Goal: Transaction & Acquisition: Obtain resource

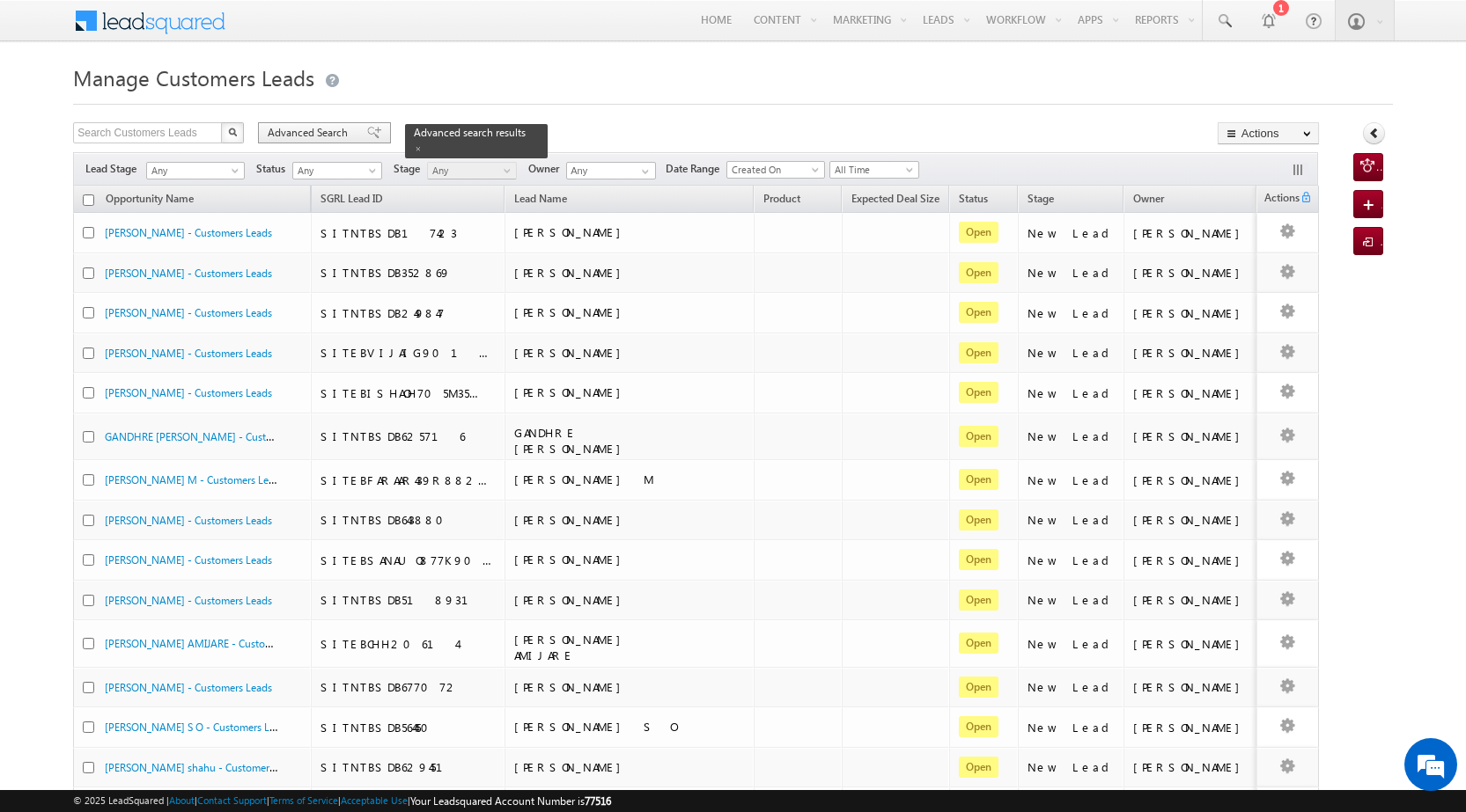
click at [340, 139] on span "Advanced Search" at bounding box center [310, 132] width 85 height 15
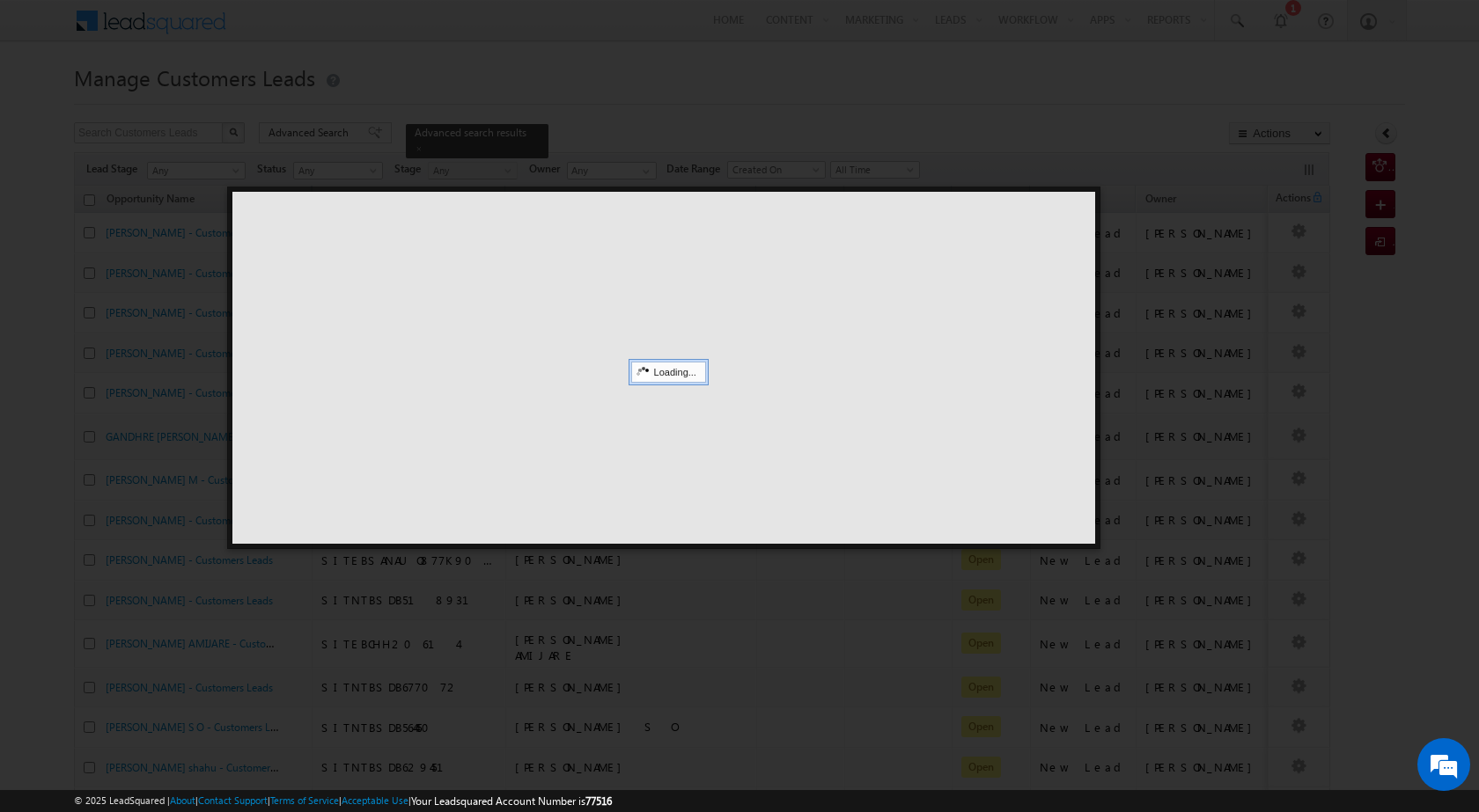
click at [1090, 204] on div at bounding box center [664, 368] width 863 height 352
click at [1075, 105] on div at bounding box center [739, 406] width 1479 height 812
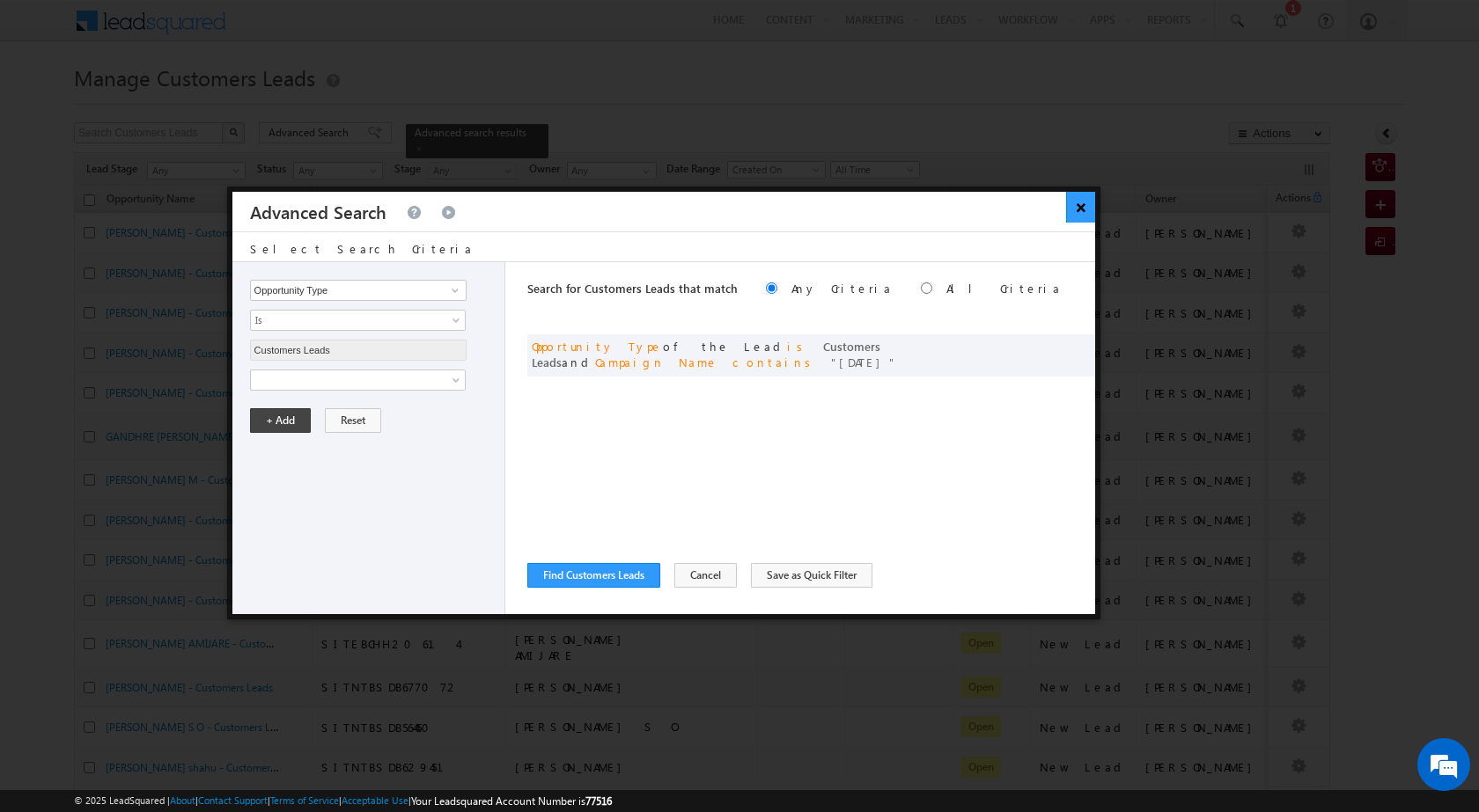
drag, startPoint x: 1177, startPoint y: 246, endPoint x: 1086, endPoint y: 214, distance: 96.5
click at [1086, 214] on button "×" at bounding box center [1081, 208] width 29 height 31
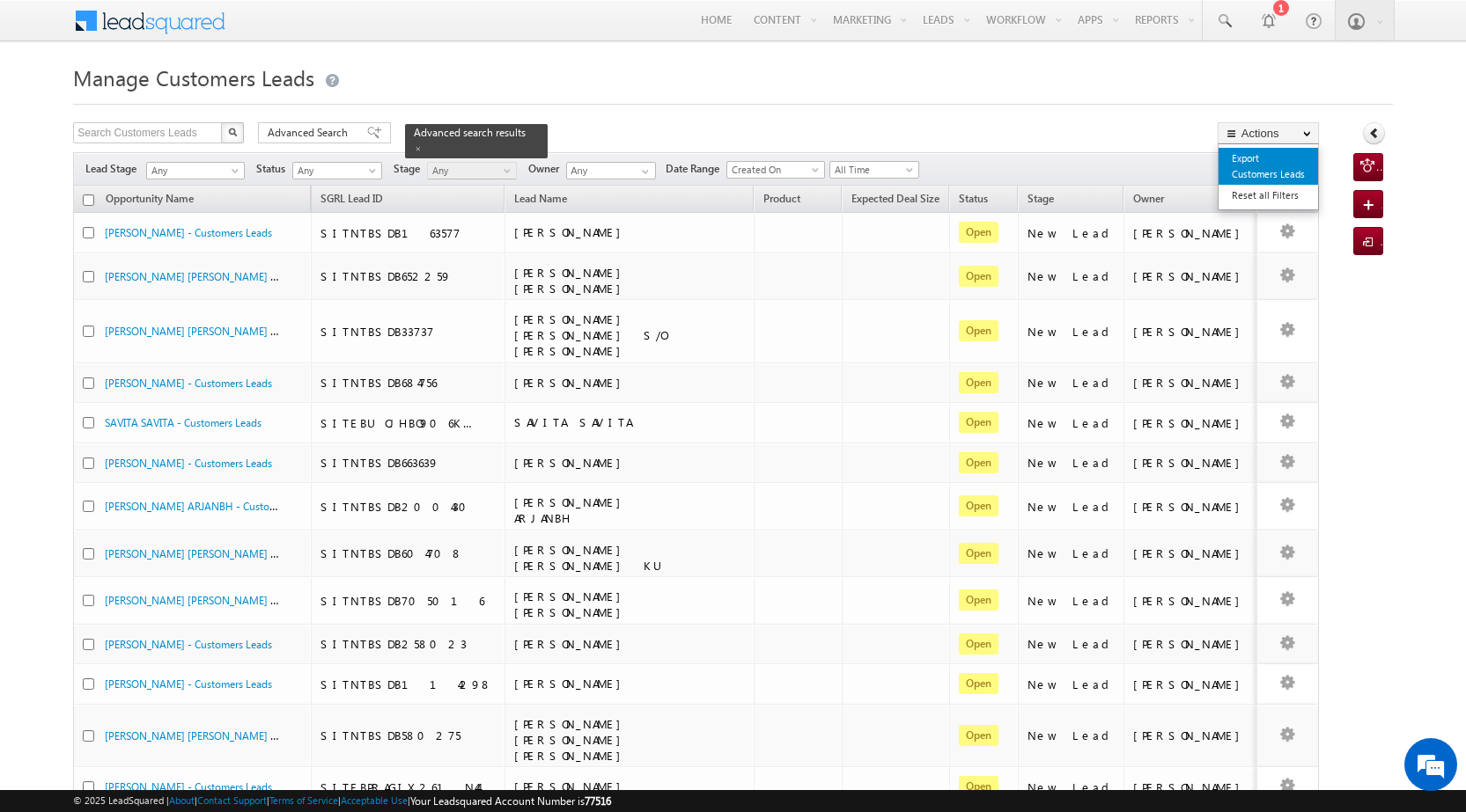
click at [1277, 175] on link "Export Customers Leads" at bounding box center [1268, 166] width 100 height 37
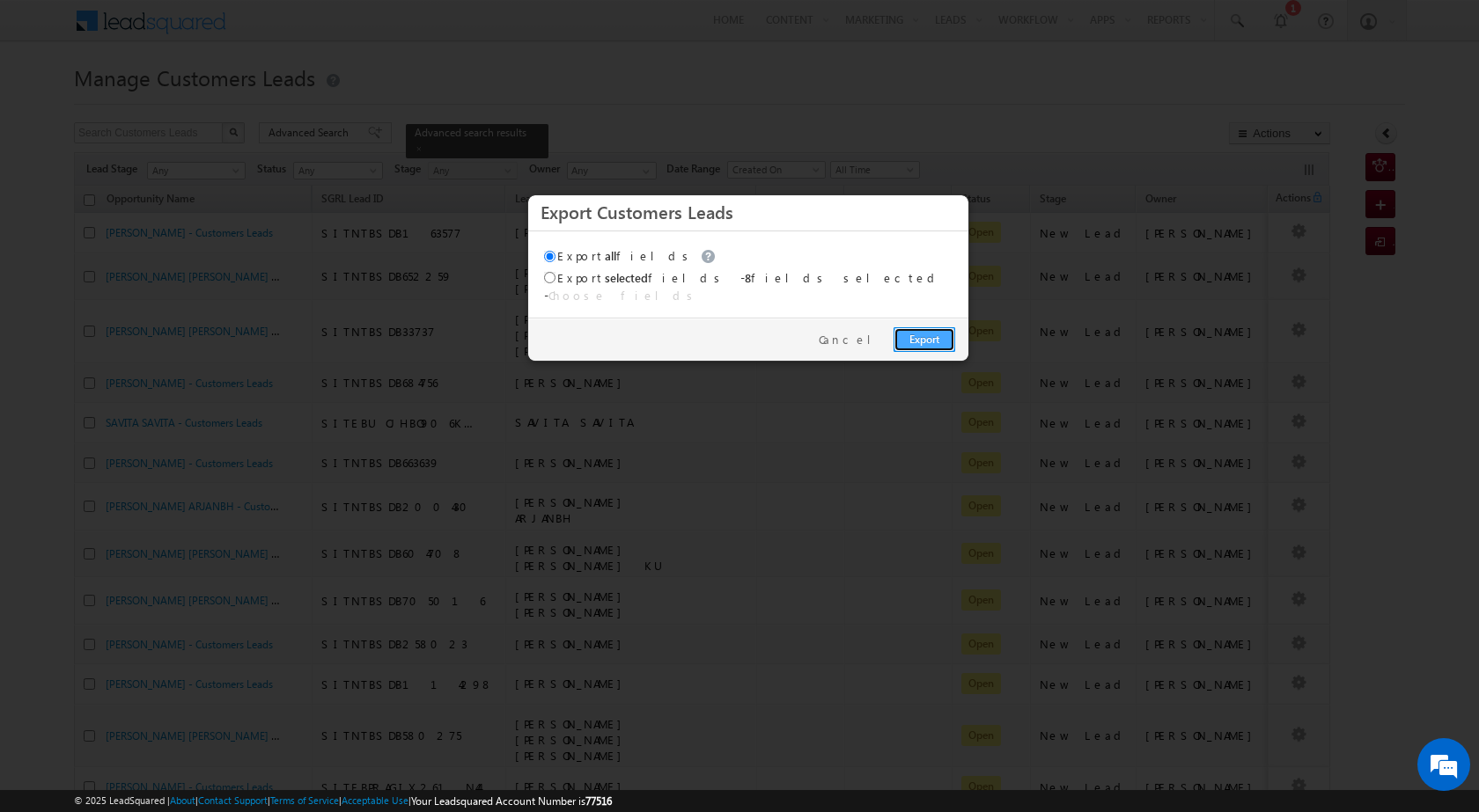
click at [939, 340] on link "Export" at bounding box center [925, 339] width 62 height 24
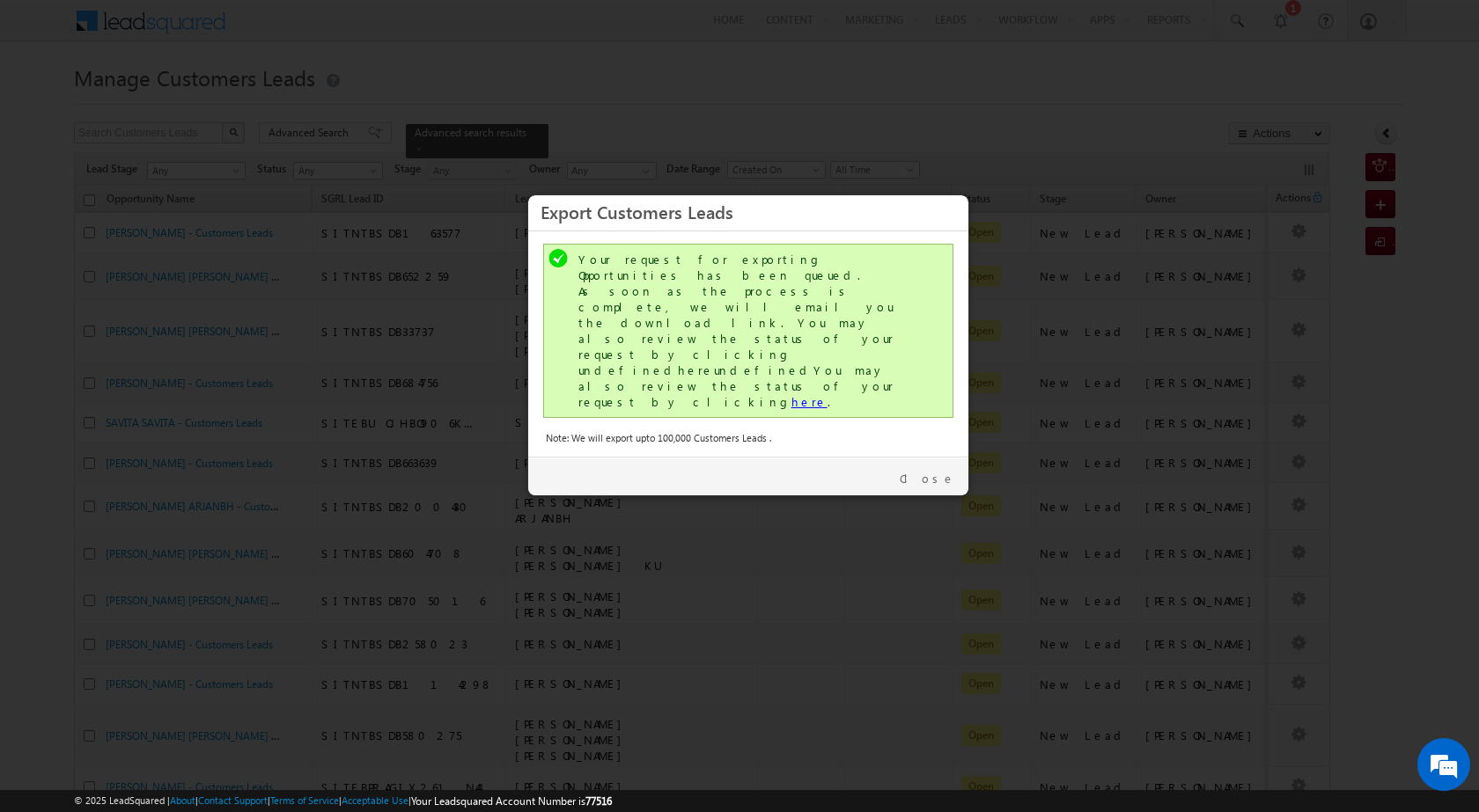
click at [792, 394] on link "here" at bounding box center [810, 401] width 36 height 15
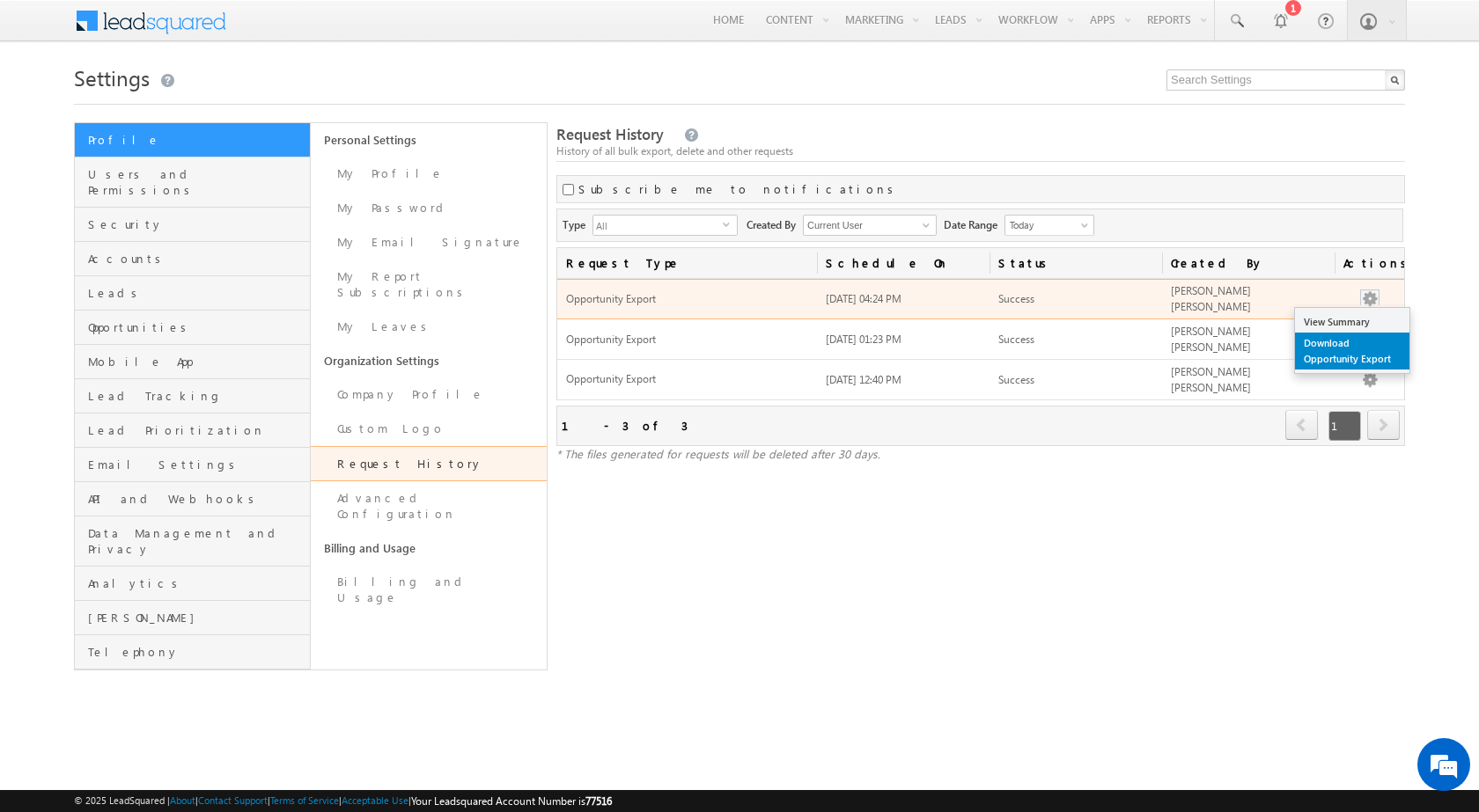
click at [1369, 359] on link "Download Opportunity Export" at bounding box center [1352, 351] width 114 height 37
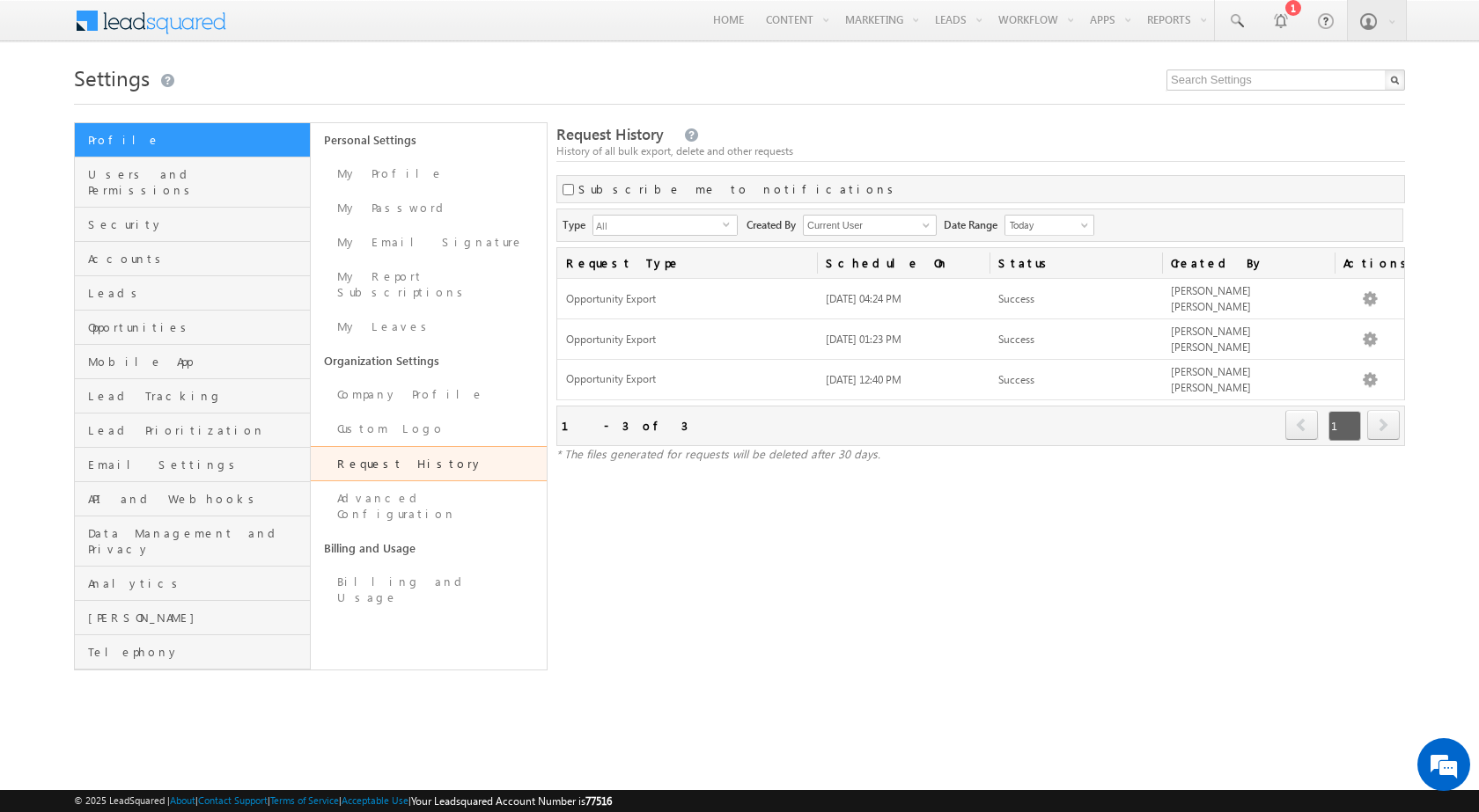
click at [425, 72] on h1 "Settings" at bounding box center [740, 76] width 1331 height 34
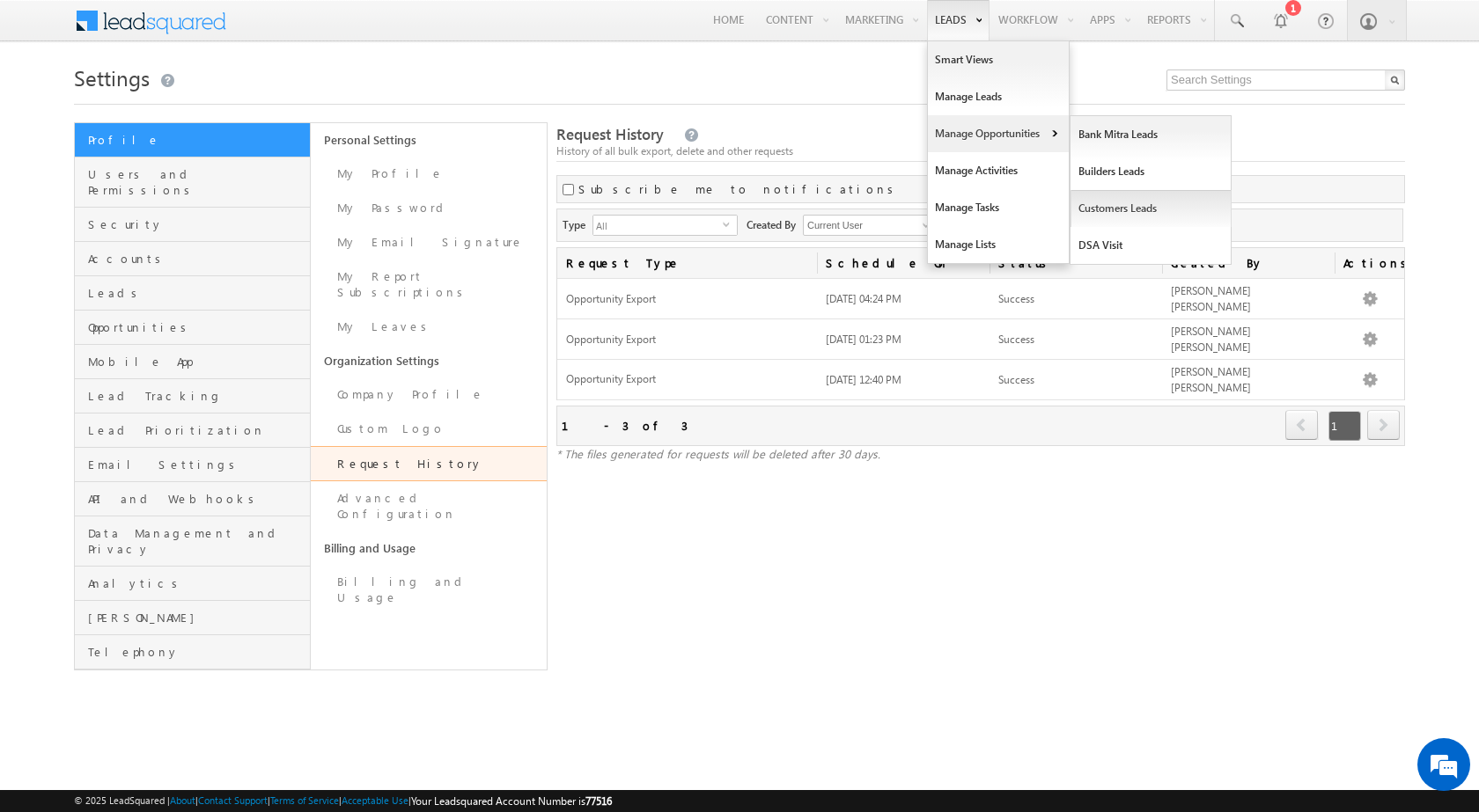
click at [1109, 203] on link "Customers Leads" at bounding box center [1152, 208] width 161 height 37
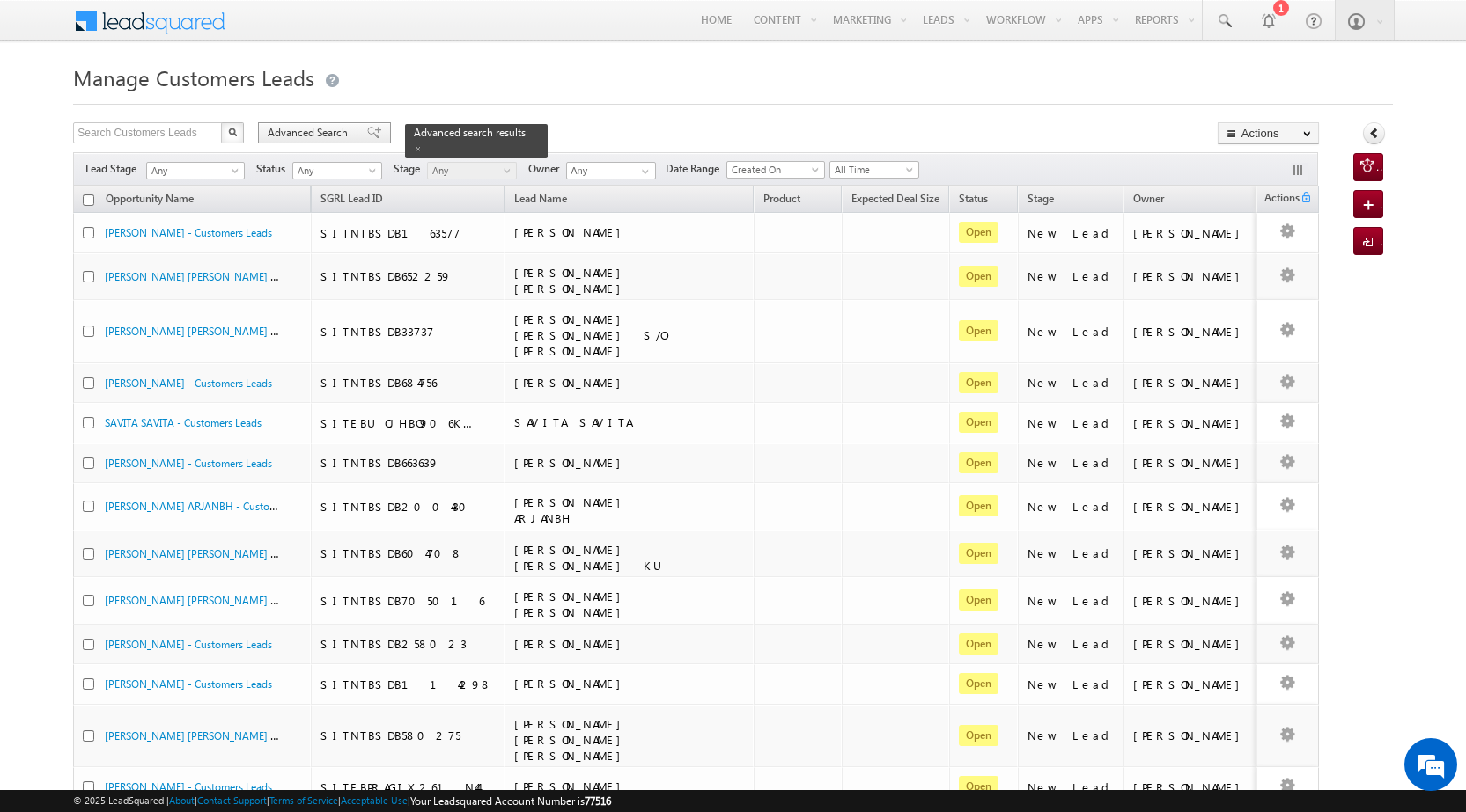
click at [342, 138] on span "Advanced Search" at bounding box center [310, 132] width 85 height 15
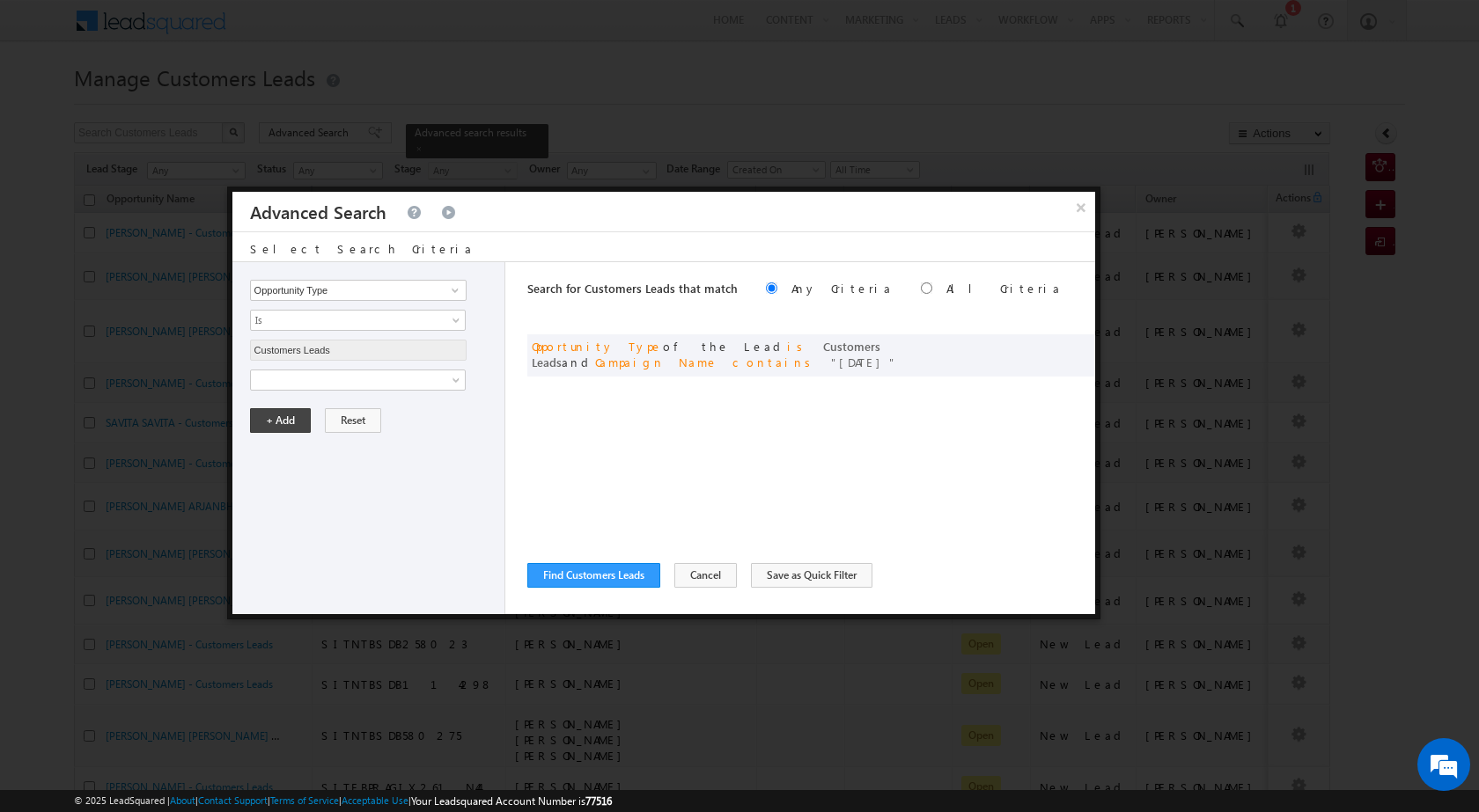
click at [352, 392] on div "Opportunity Type Lead Owner Sales Group Prospect Id Address 1 Address 2 Age Ass…" at bounding box center [368, 438] width 273 height 352
click at [352, 381] on span at bounding box center [346, 380] width 191 height 15
click at [336, 364] on div "Opportunity Type Lead Owner Sales Group Prospect Id Address 1 Address 2 Age Ass…" at bounding box center [368, 438] width 273 height 352
click at [336, 376] on span at bounding box center [346, 380] width 191 height 15
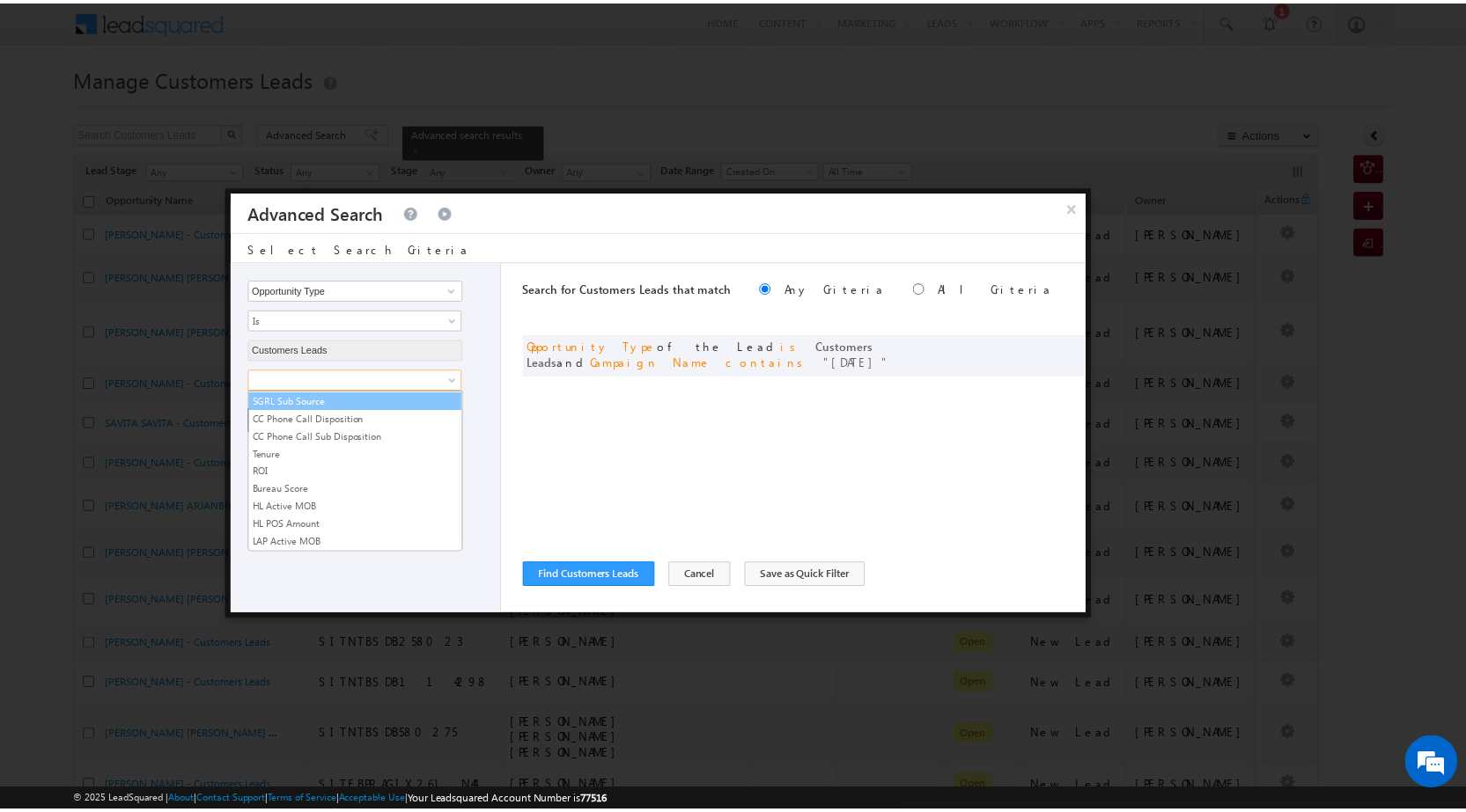
scroll to position [879, 0]
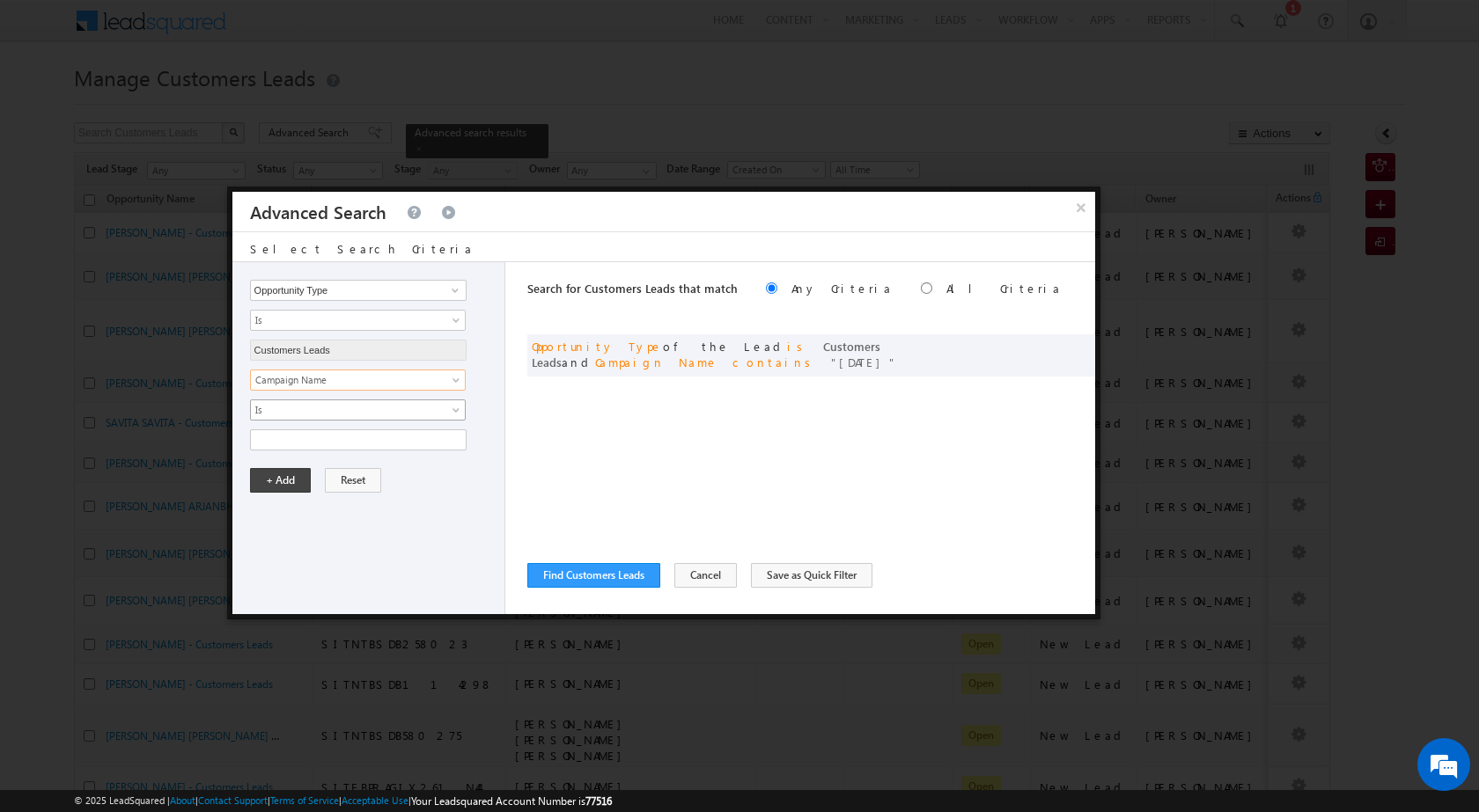
click at [331, 400] on link "Is" at bounding box center [358, 410] width 216 height 21
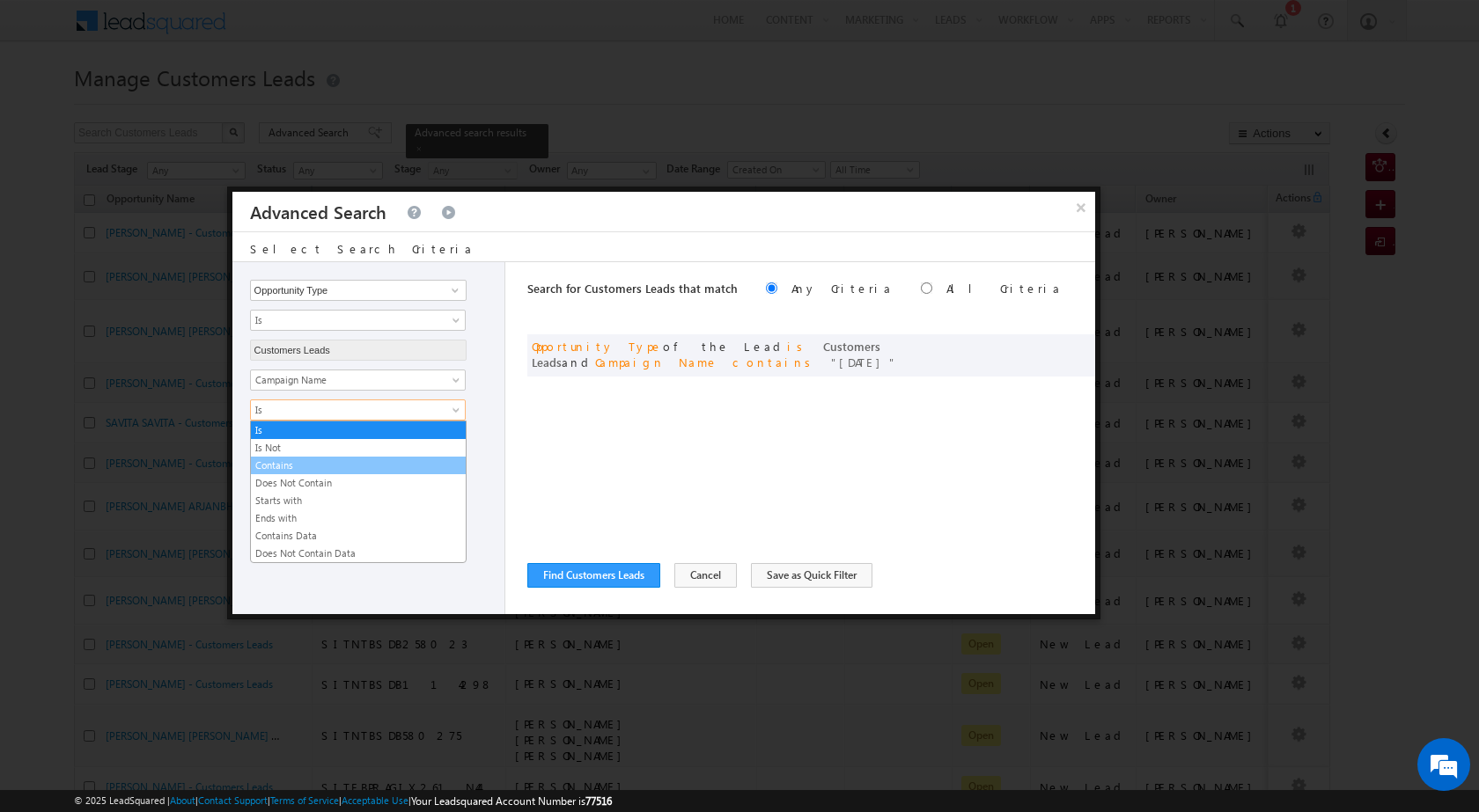
click at [314, 462] on link "Contains" at bounding box center [358, 465] width 215 height 15
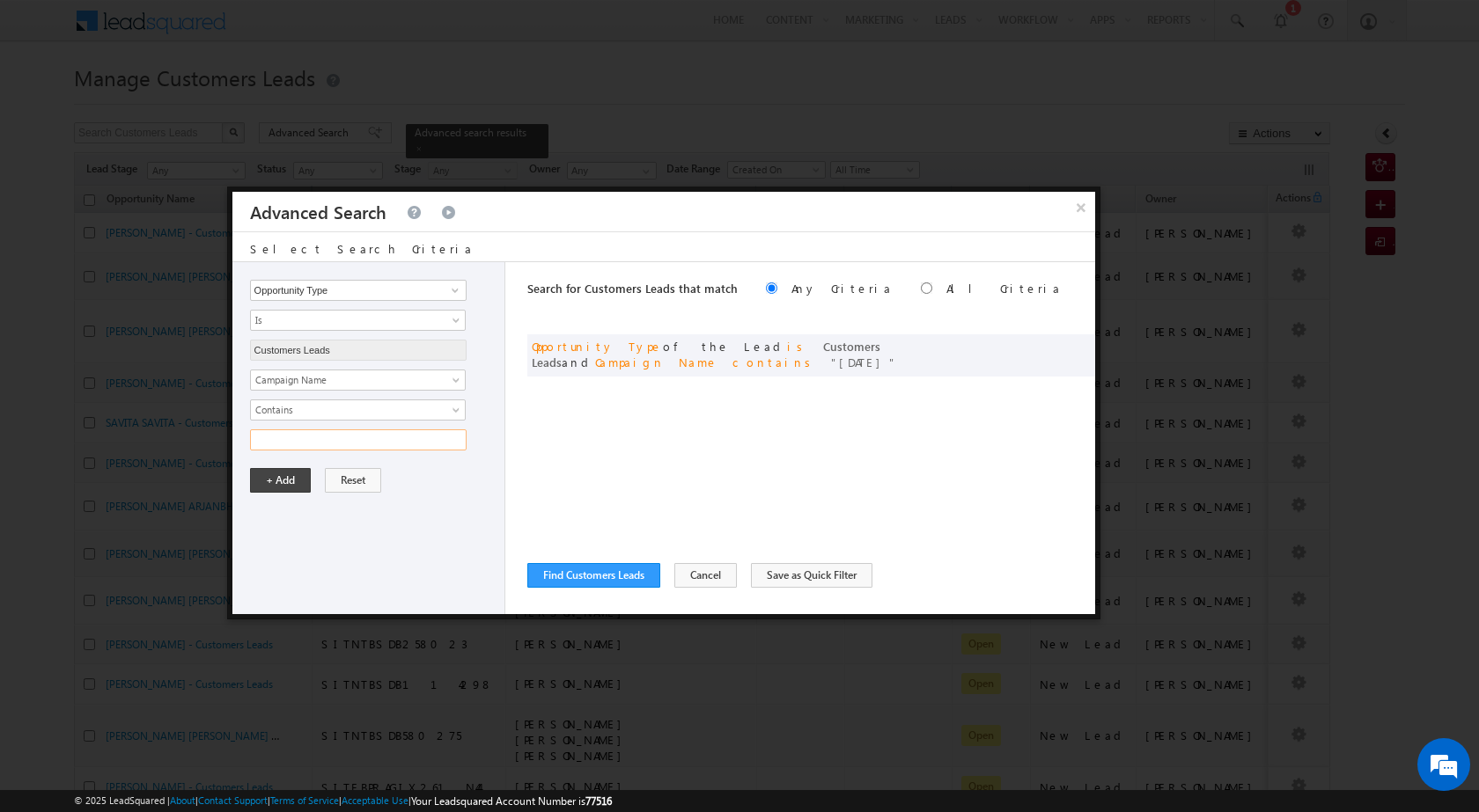
click at [309, 443] on input "text" at bounding box center [358, 440] width 217 height 21
type input "05SEP25"
click at [282, 479] on button "+ Add" at bounding box center [280, 480] width 61 height 24
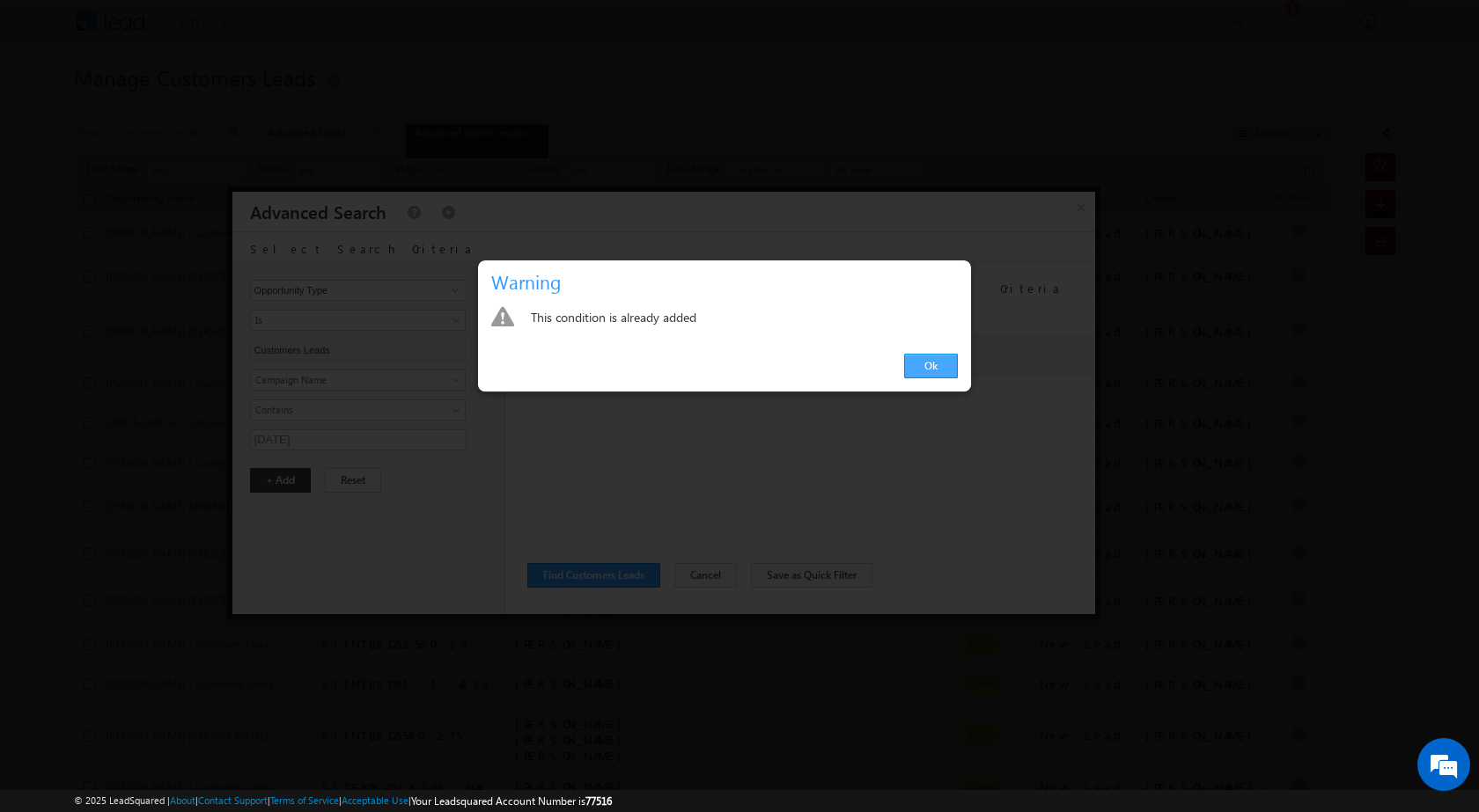
click at [958, 367] on link "Ok" at bounding box center [930, 365] width 54 height 24
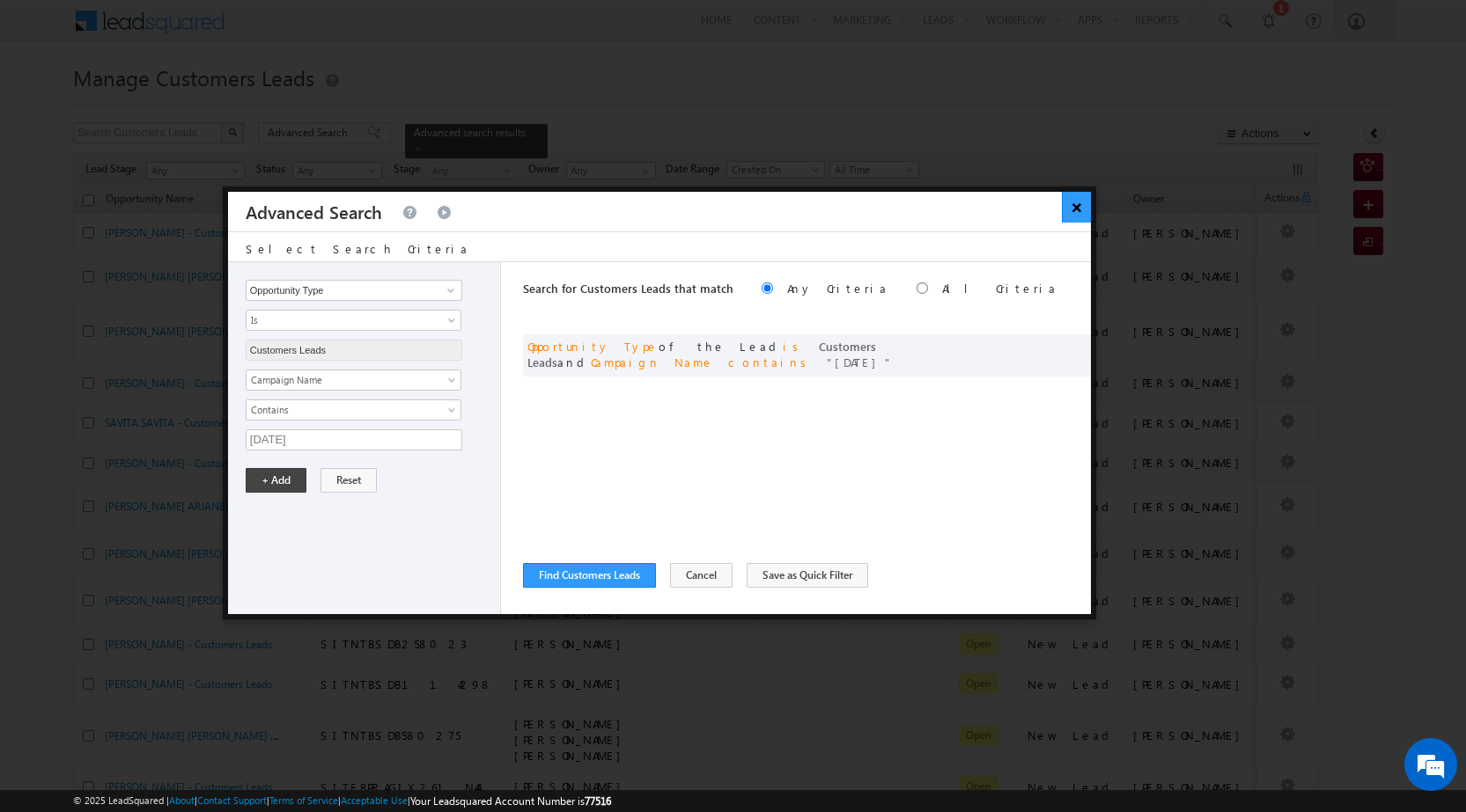
click at [1075, 199] on button "×" at bounding box center [1076, 208] width 29 height 31
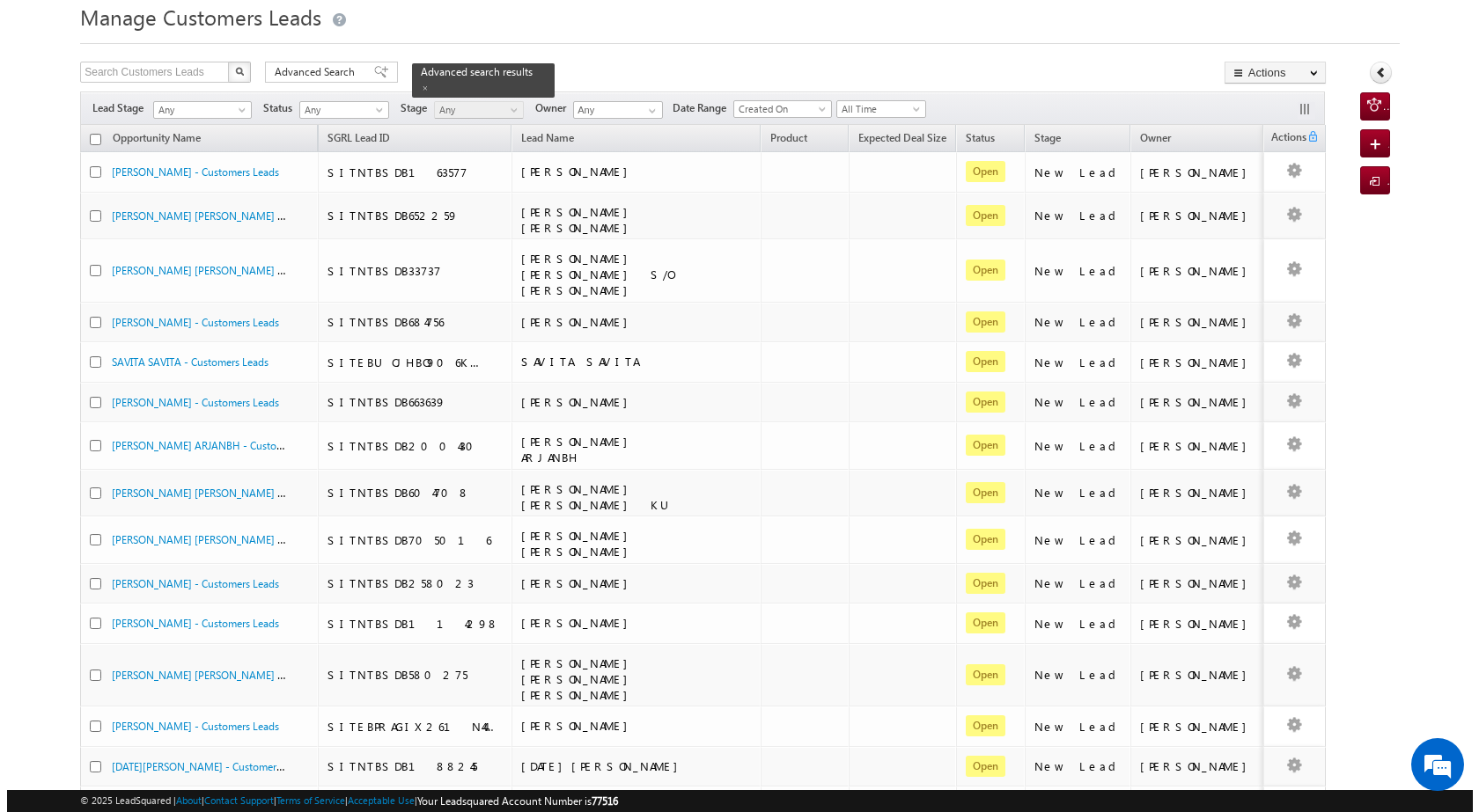
scroll to position [0, 0]
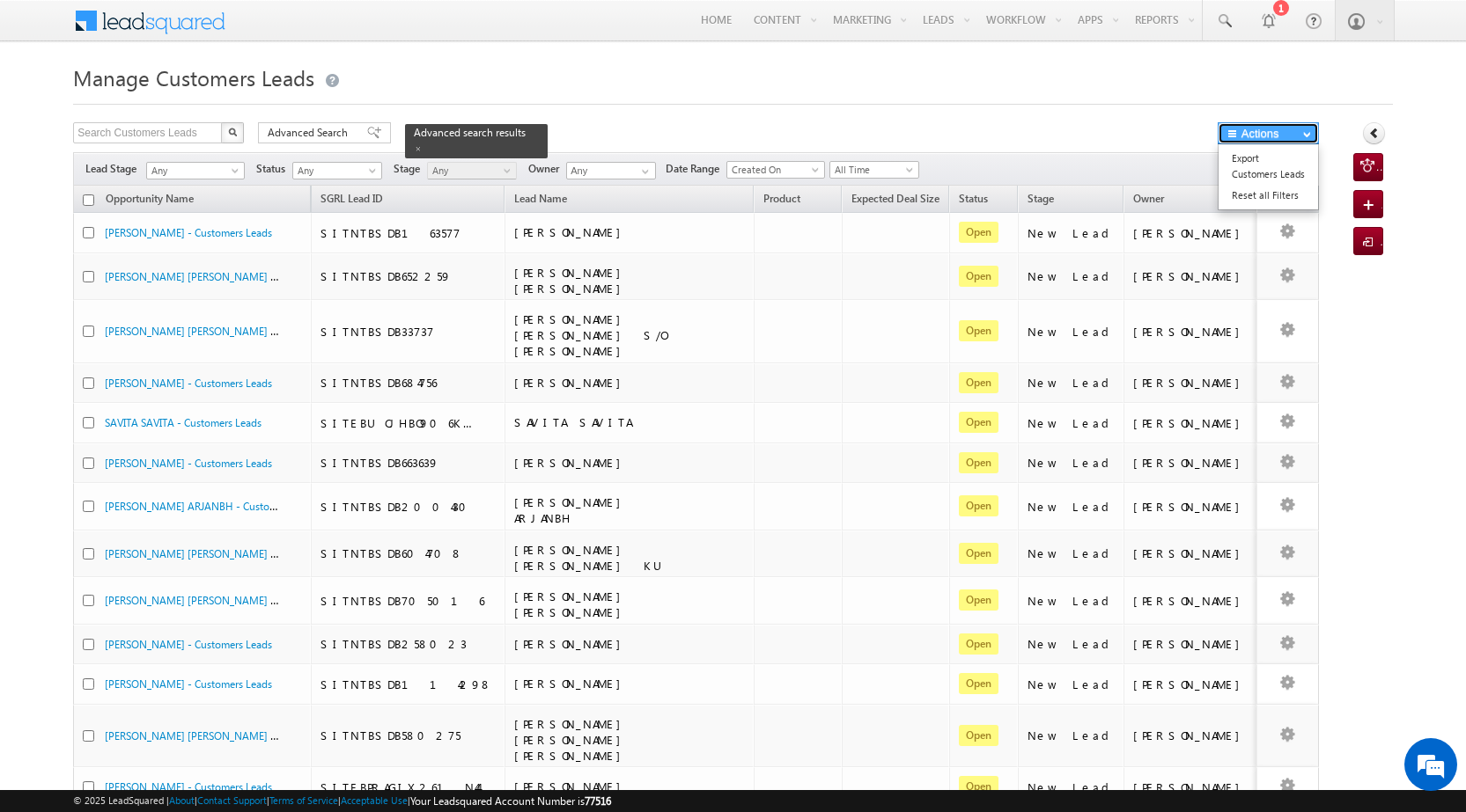
click at [1258, 122] on button "Actions" at bounding box center [1268, 133] width 102 height 22
click at [1259, 168] on link "Export Customers Leads" at bounding box center [1268, 166] width 100 height 37
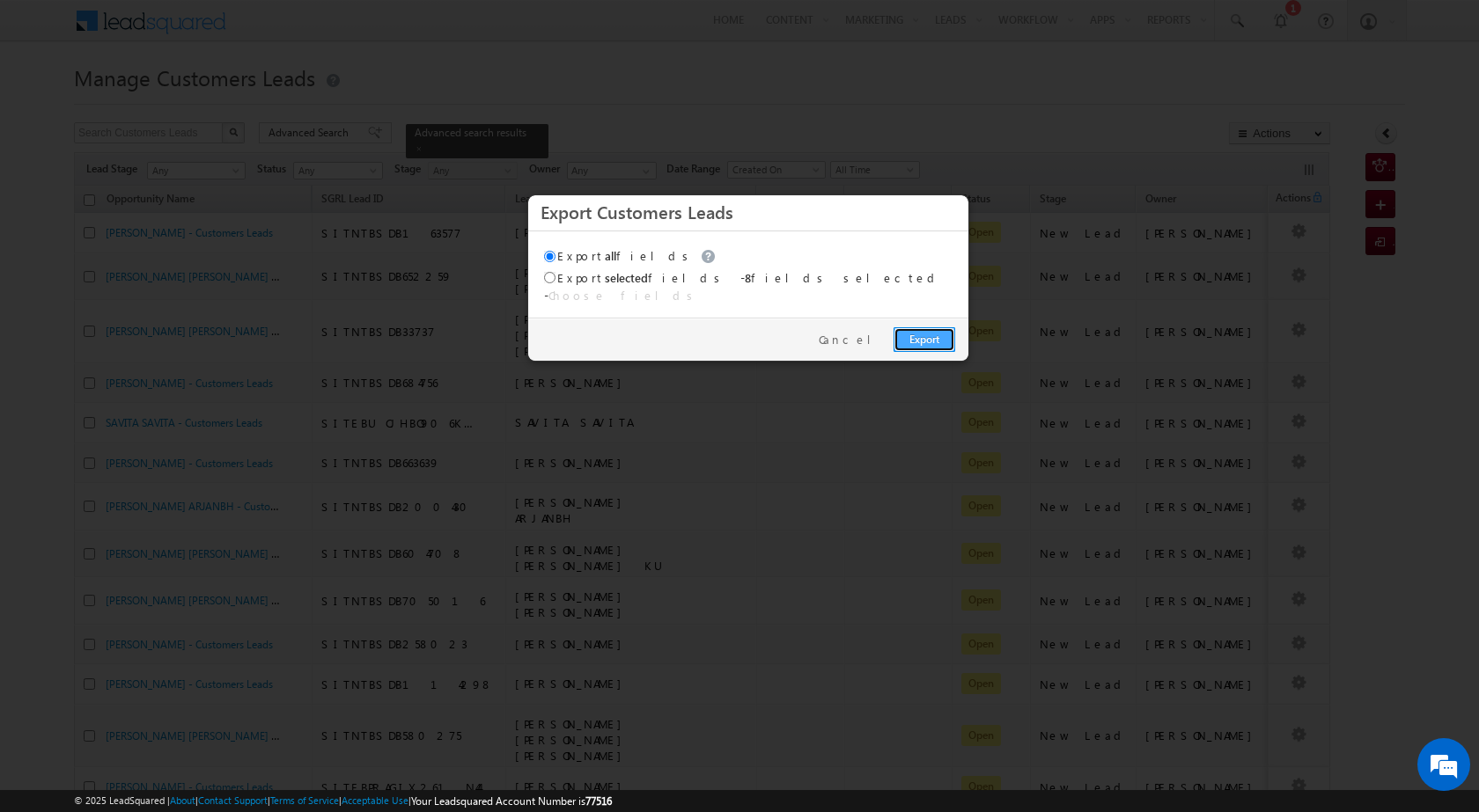
click at [901, 327] on link "Export" at bounding box center [925, 339] width 62 height 24
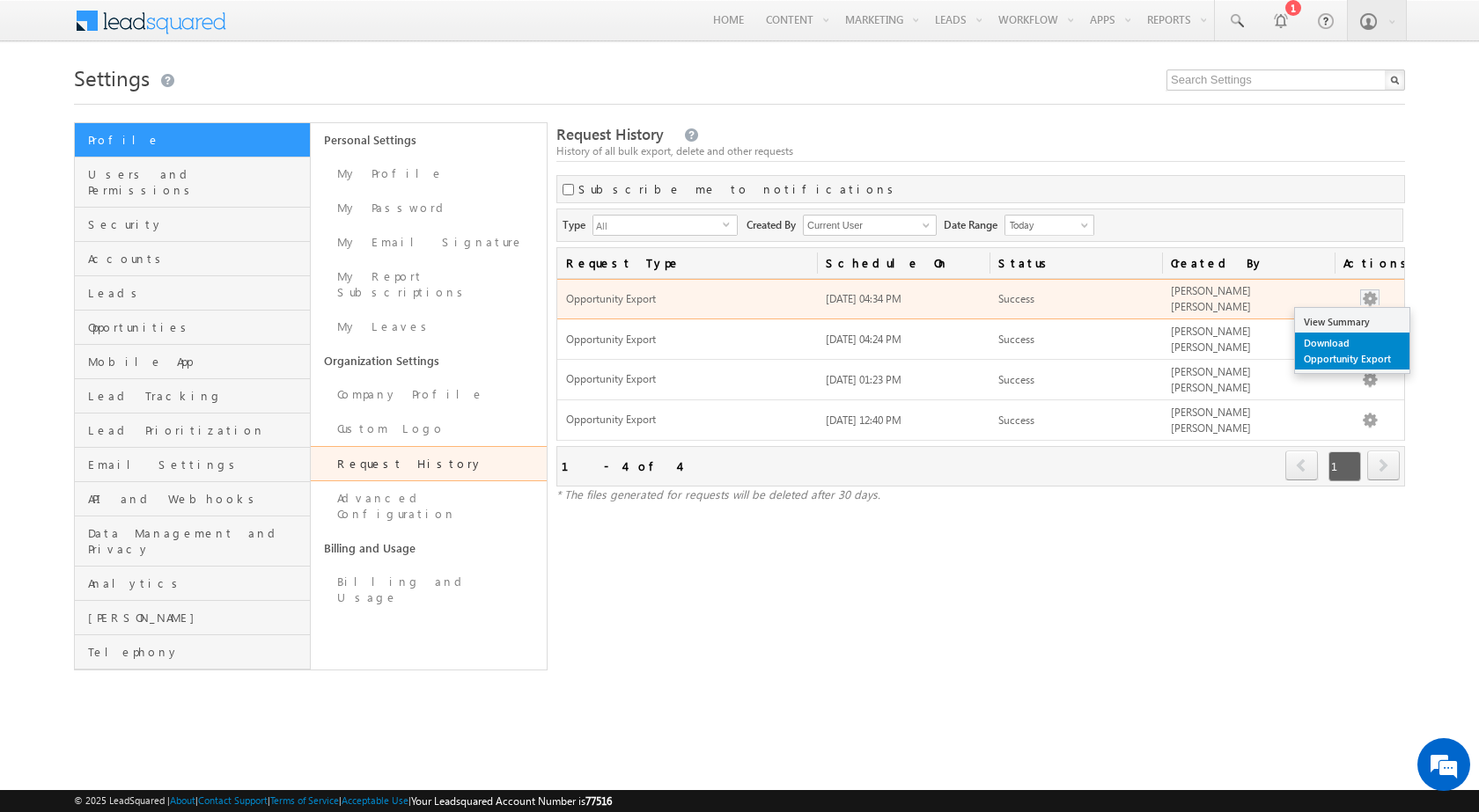
click at [1362, 350] on link "Download Opportunity Export" at bounding box center [1352, 351] width 114 height 37
